Goal: Information Seeking & Learning: Get advice/opinions

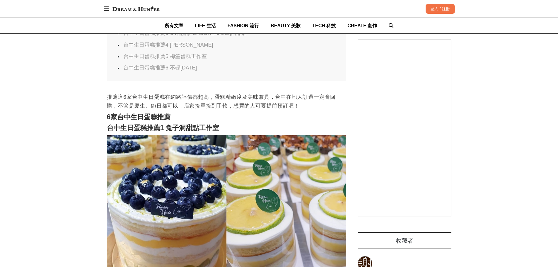
scroll to position [351, 0]
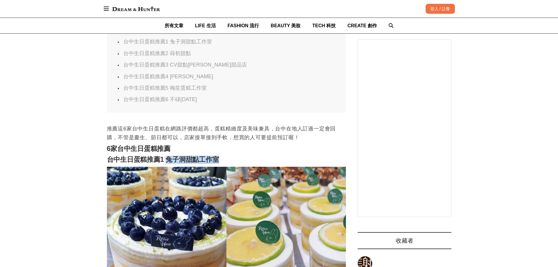
drag, startPoint x: 225, startPoint y: 153, endPoint x: 167, endPoint y: 154, distance: 58.6
click at [167, 155] on h2 "台中生日蛋糕推薦1 兔子洞甜點工作室" at bounding box center [226, 159] width 239 height 8
copy strong "兔子洞甜點工作室"
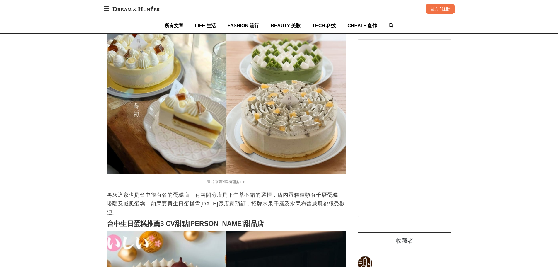
scroll to position [615, 0]
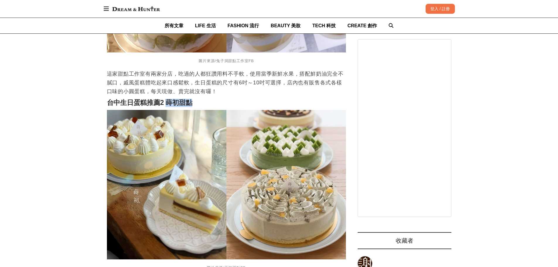
drag, startPoint x: 192, startPoint y: 94, endPoint x: 166, endPoint y: 92, distance: 26.1
click at [166, 99] on h2 "台中生日蛋糕推薦2 蒔初甜點" at bounding box center [226, 103] width 239 height 8
copy strong "蒔初甜點"
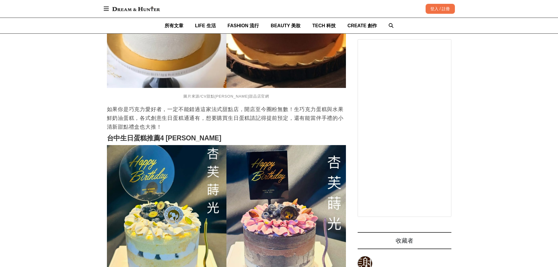
scroll to position [995, 0]
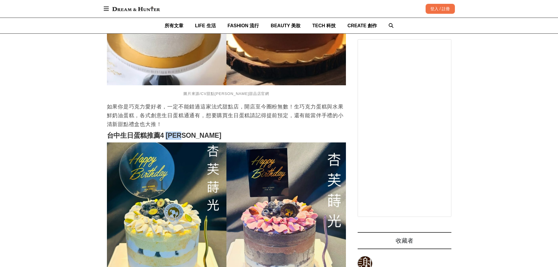
drag, startPoint x: 195, startPoint y: 131, endPoint x: 167, endPoint y: 128, distance: 28.8
click at [167, 131] on h2 "台中生日蛋糕推薦4 [PERSON_NAME]" at bounding box center [226, 135] width 239 height 8
copy strong "[PERSON_NAME]"
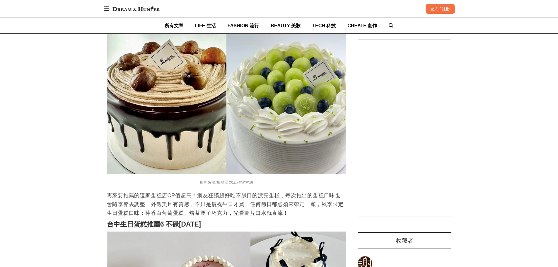
scroll to position [1405, 0]
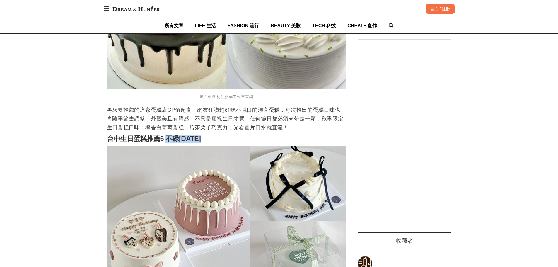
drag, startPoint x: 192, startPoint y: 133, endPoint x: 168, endPoint y: 134, distance: 23.7
click at [168, 135] on h2 "台中生日蛋糕推薦6 不碌[DATE]" at bounding box center [226, 139] width 239 height 8
copy strong "不碌[DATE]"
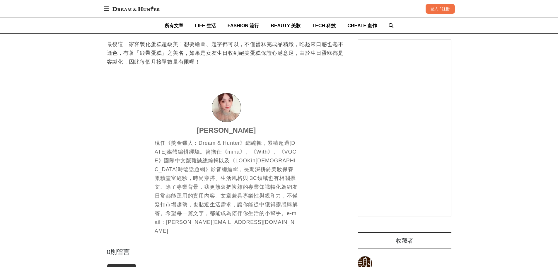
scroll to position [1668, 0]
